Goal: Task Accomplishment & Management: Manage account settings

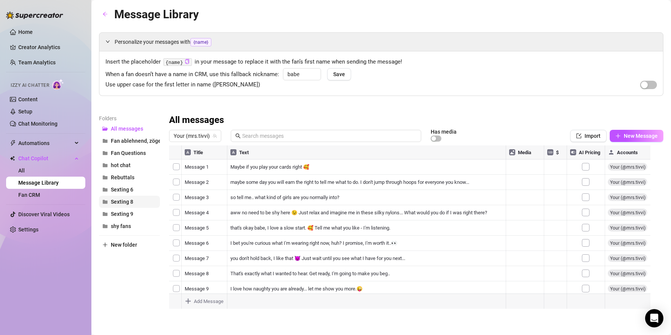
click at [123, 201] on span "Sexting 8" at bounding box center [122, 202] width 22 height 6
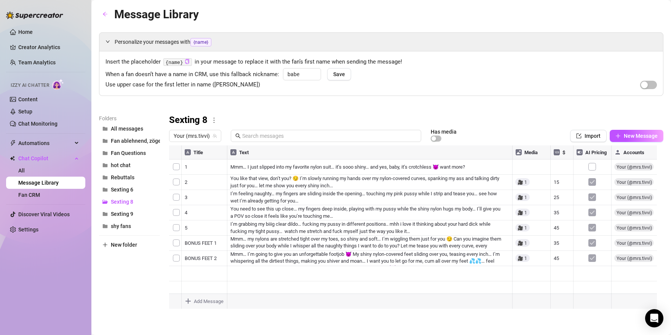
click at [566, 163] on div at bounding box center [413, 230] width 488 height 170
click at [517, 164] on div at bounding box center [413, 230] width 488 height 170
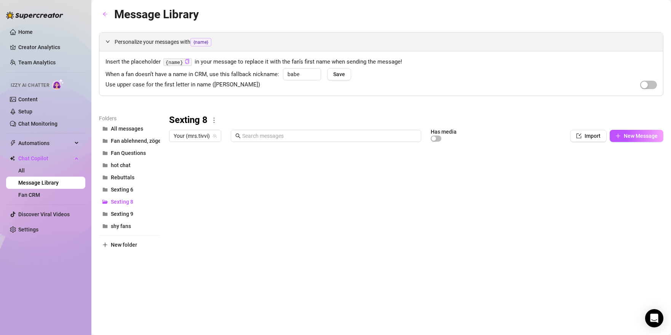
click at [500, 38] on span "Personalize your messages with {name}" at bounding box center [386, 42] width 542 height 9
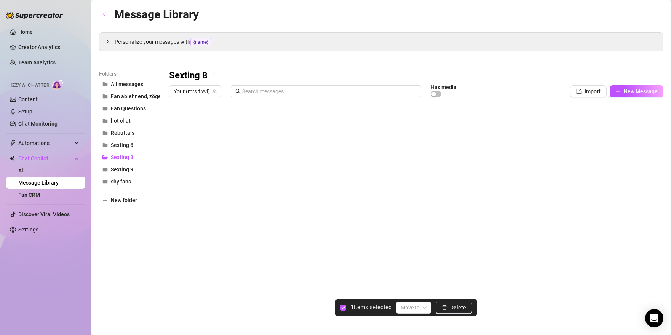
click at [174, 123] on div at bounding box center [416, 186] width 494 height 170
click at [457, 308] on span "Delete" at bounding box center [458, 308] width 16 height 6
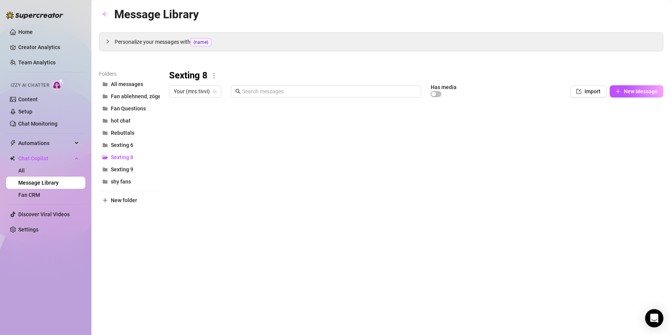
drag, startPoint x: 171, startPoint y: 214, endPoint x: 180, endPoint y: 120, distance: 94.5
click at [180, 120] on div at bounding box center [416, 186] width 494 height 170
click at [445, 310] on div "Message Library Personalize your messages with {name} Insert the placeholder {n…" at bounding box center [381, 158] width 564 height 307
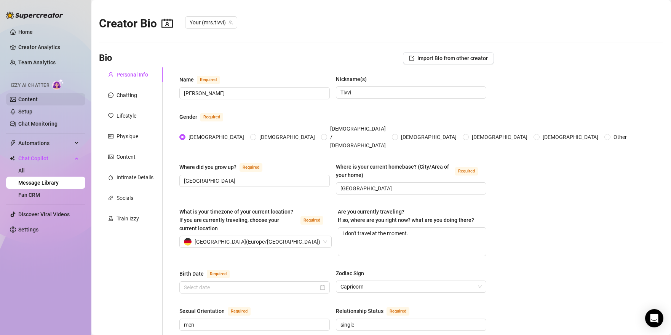
radio input "true"
type input "[DATE]"
click at [40, 147] on span "Automations" at bounding box center [45, 143] width 54 height 12
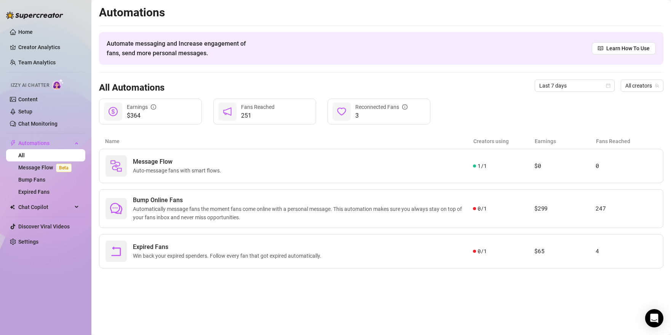
click at [47, 40] on ul "Home Creator Analytics Team Analytics Izzy AI Chatter Content Setup Chat Monito…" at bounding box center [45, 137] width 79 height 228
click at [33, 32] on link "Home" at bounding box center [25, 32] width 14 height 6
